Goal: Check status: Check status

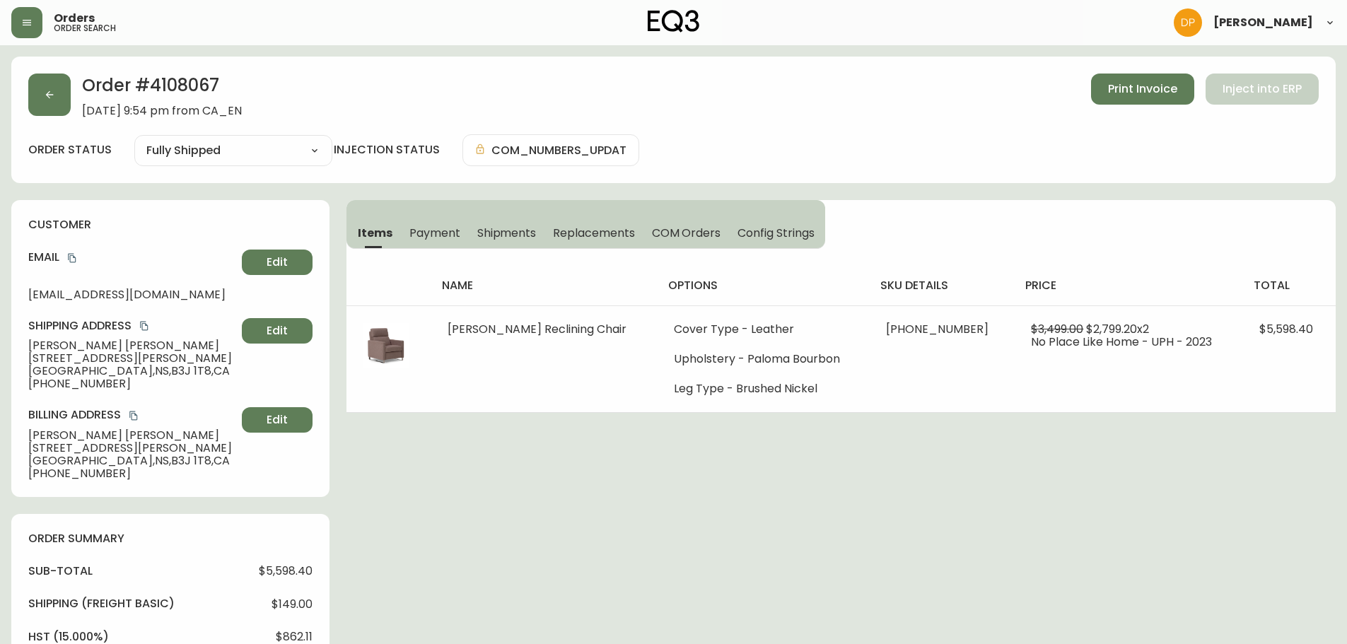
click at [29, 83] on button "button" at bounding box center [49, 95] width 42 height 42
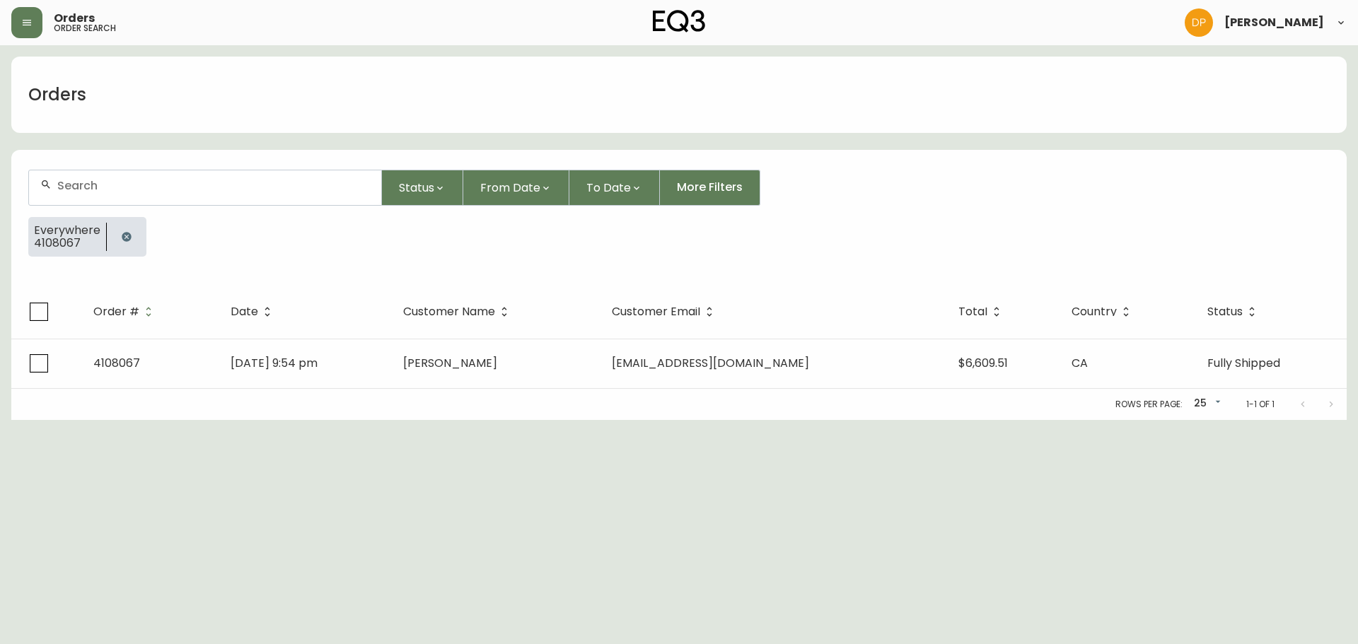
click at [150, 204] on div at bounding box center [205, 187] width 352 height 35
click at [121, 244] on button "button" at bounding box center [126, 237] width 28 height 28
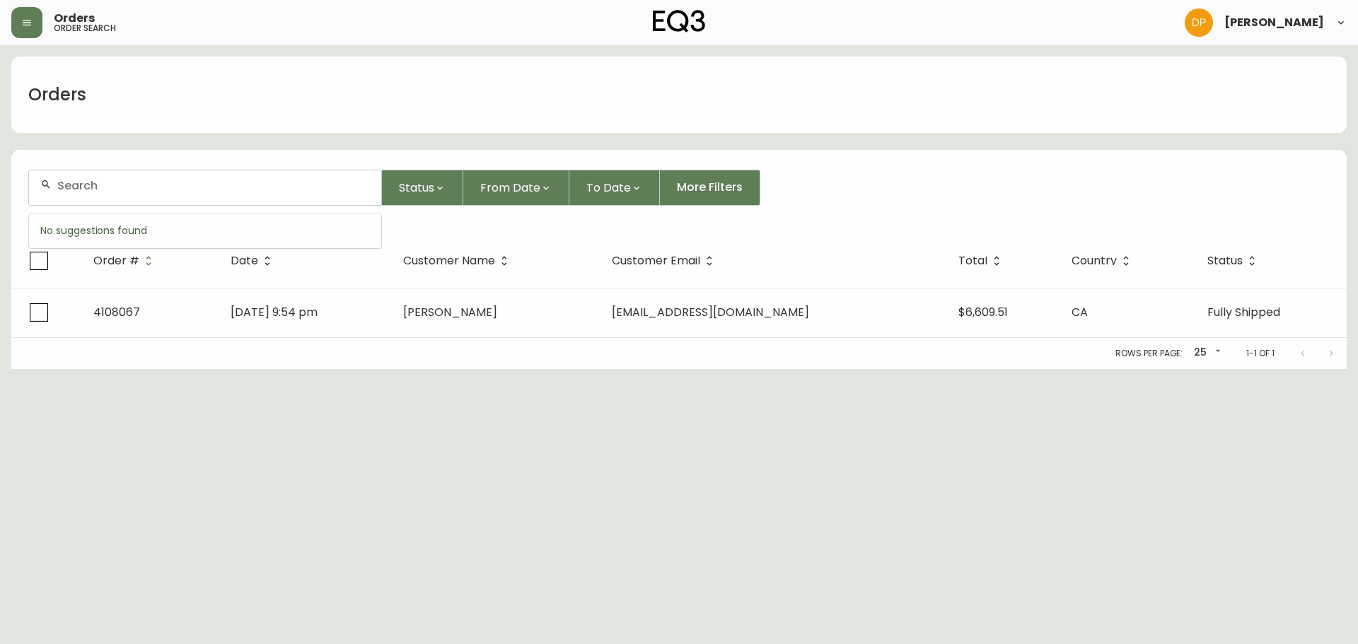
click at [127, 186] on input "text" at bounding box center [213, 185] width 313 height 13
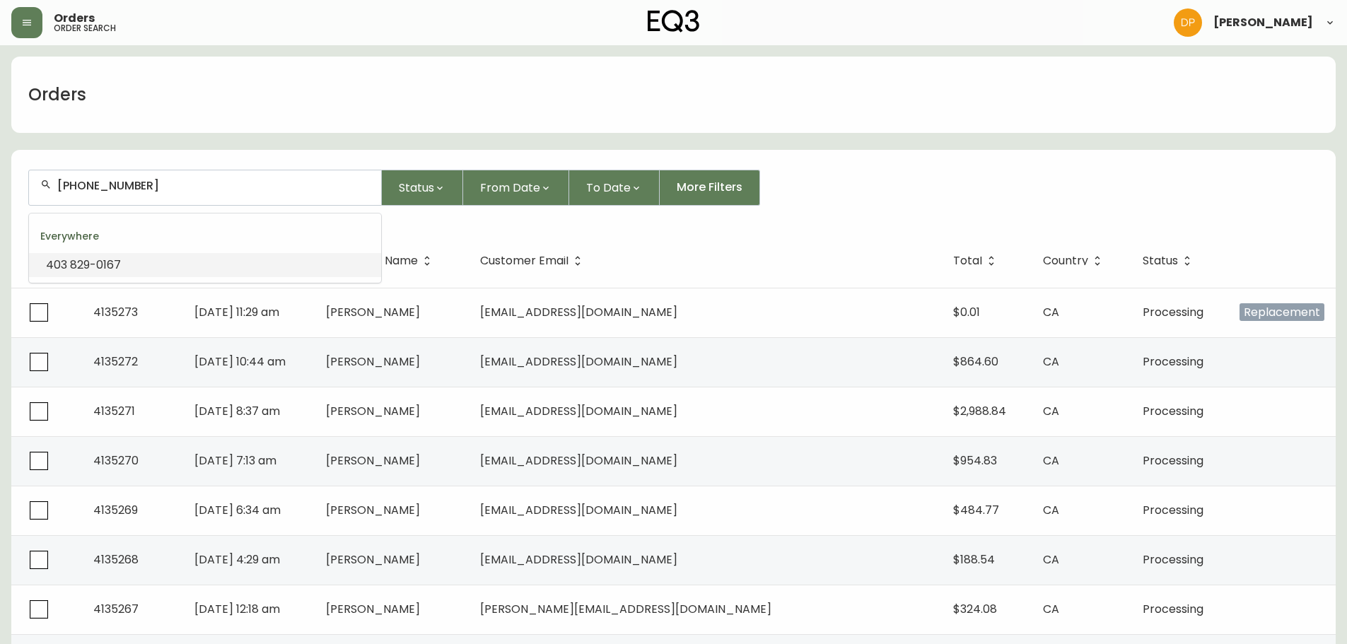
click at [80, 190] on input "[PHONE_NUMBER]" at bounding box center [213, 185] width 313 height 13
click at [80, 182] on input "[PHONE_NUMBER]" at bounding box center [213, 185] width 313 height 13
click at [102, 185] on input "403829-0167" at bounding box center [213, 185] width 313 height 13
click at [107, 184] on input "403829-0167" at bounding box center [213, 185] width 313 height 13
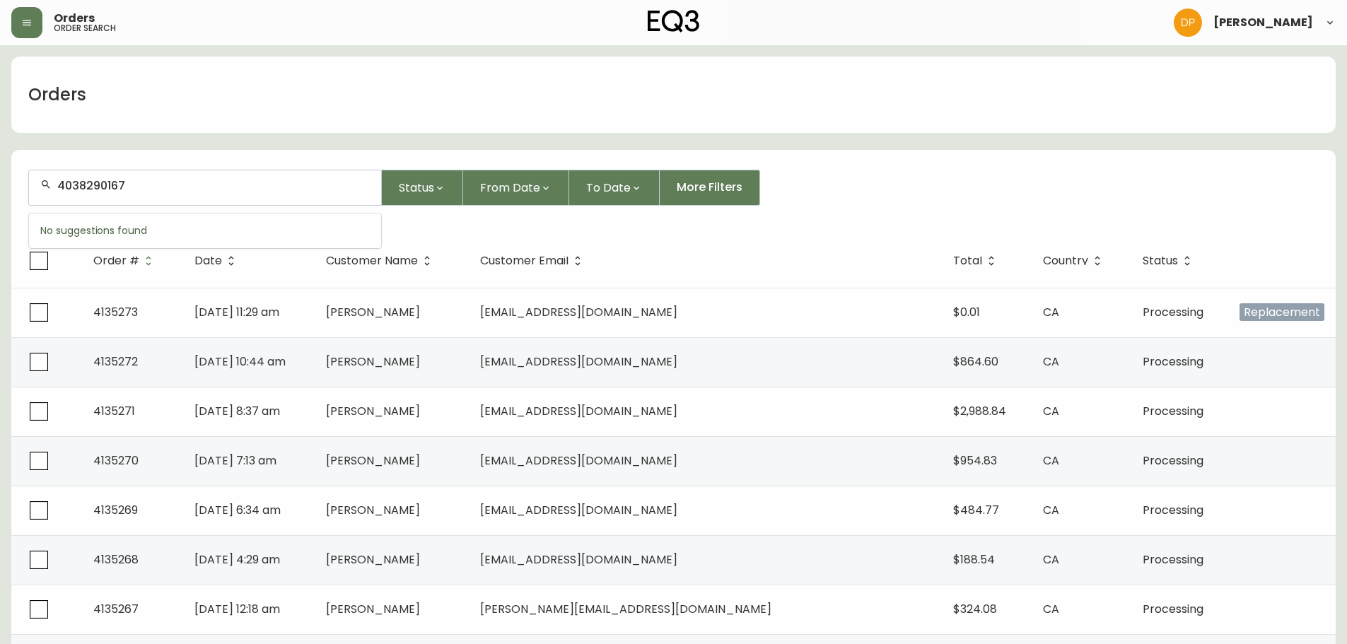
type input "4038290167"
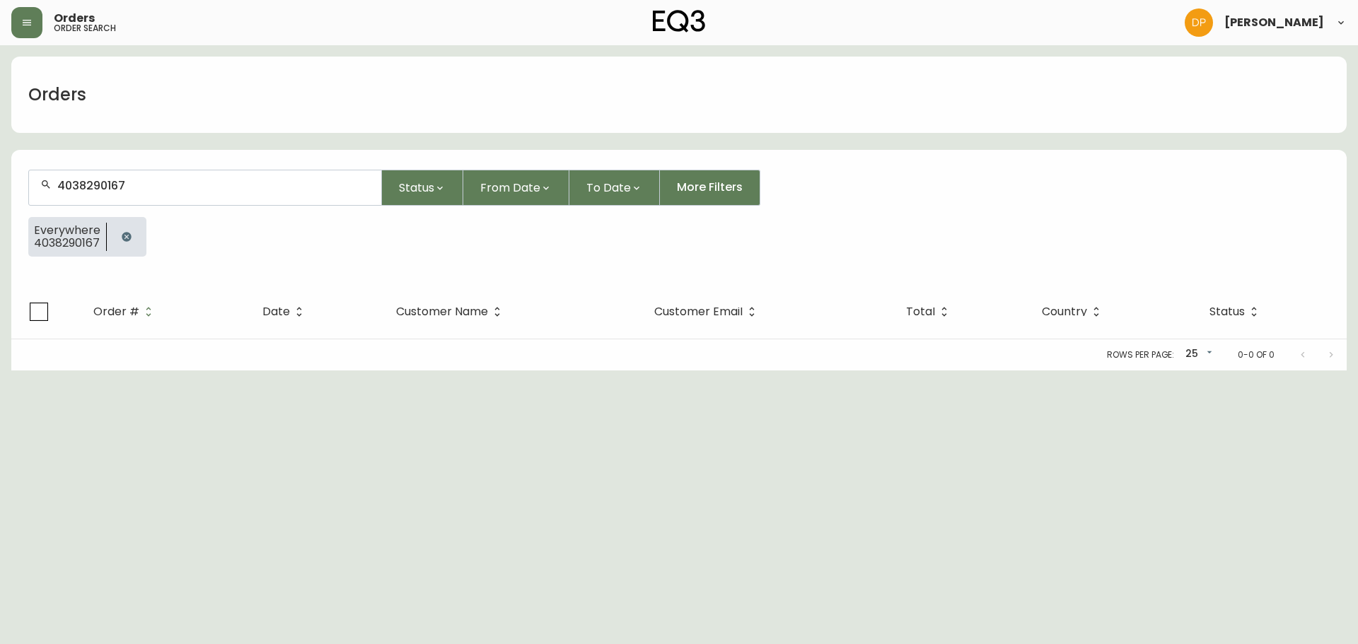
click at [121, 240] on icon "button" at bounding box center [126, 236] width 11 height 11
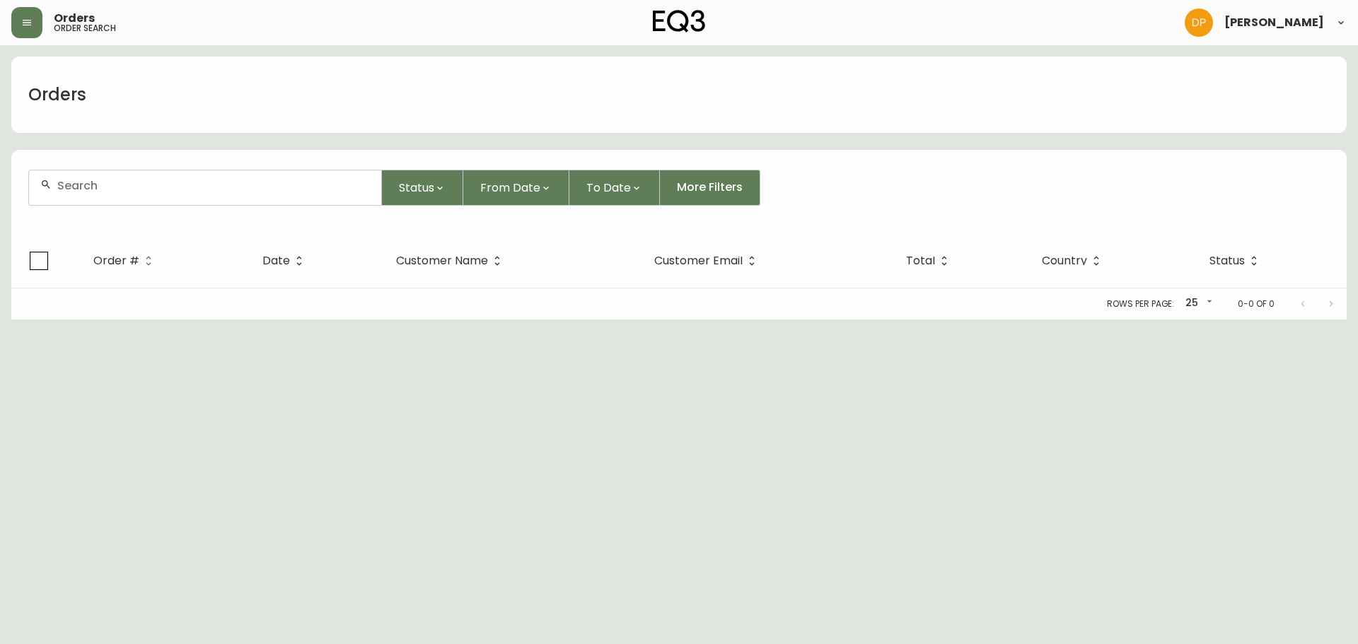
click at [124, 195] on div at bounding box center [205, 187] width 352 height 35
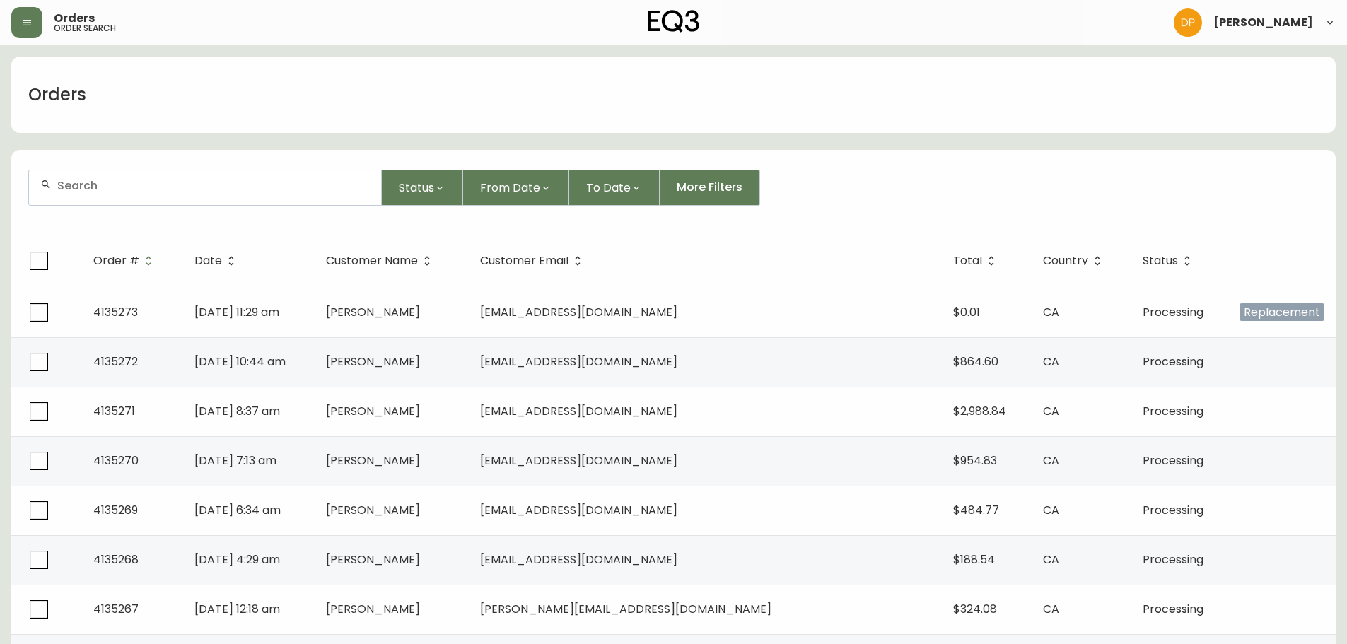
paste input "[PHONE_NUMBER]"
click at [78, 191] on input "[PHONE_NUMBER]" at bounding box center [213, 185] width 313 height 13
click at [84, 187] on input "[PHONE_NUMBER]" at bounding box center [213, 185] width 313 height 13
click at [103, 187] on input "204803-4952" at bounding box center [213, 185] width 313 height 13
type input "2048034952"
